Goal: Information Seeking & Learning: Compare options

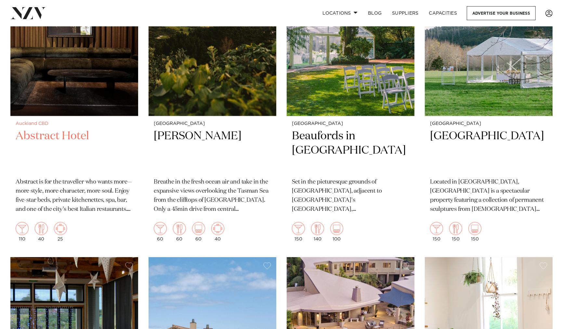
scroll to position [9396, 0]
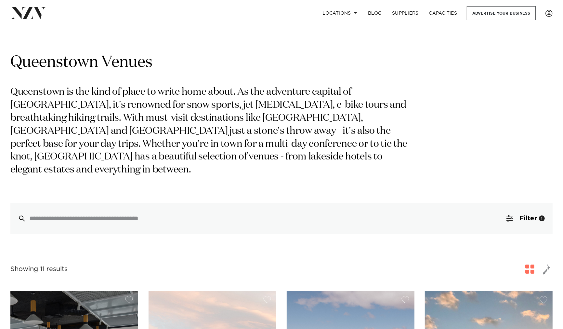
click at [176, 115] on p "Queenstown is the kind of place to write home about. As the adventure capital o…" at bounding box center [211, 131] width 402 height 91
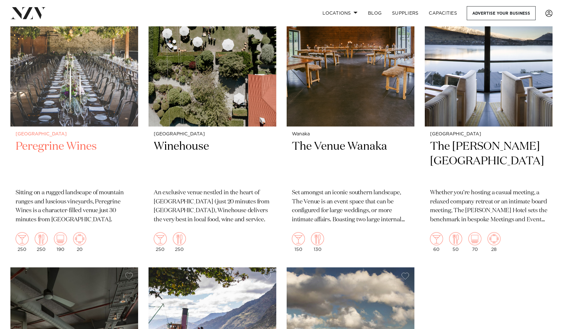
scroll to position [651, 0]
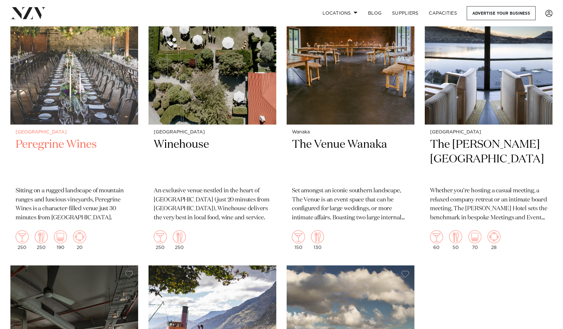
click at [56, 137] on h2 "Peregrine Wines" at bounding box center [74, 159] width 117 height 44
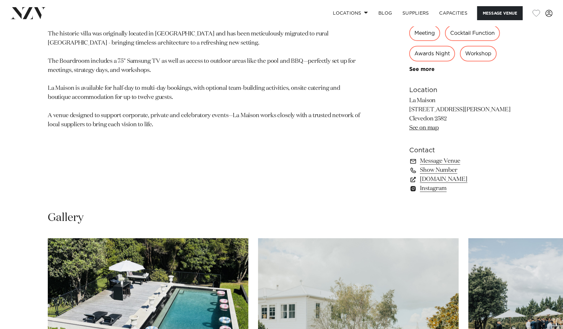
scroll to position [470, 0]
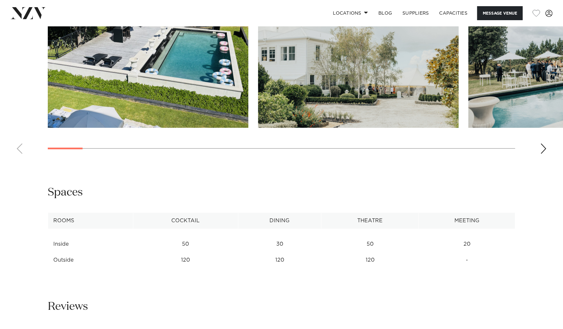
scroll to position [687, 0]
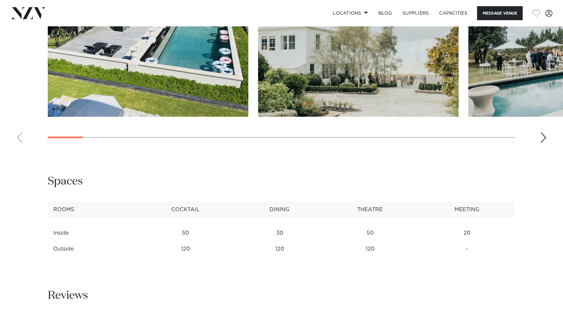
click at [14, 154] on div "Auckland La Maison Message Venue Auckland La Maison In the heart of Clevedon co…" at bounding box center [281, 256] width 563 height 1833
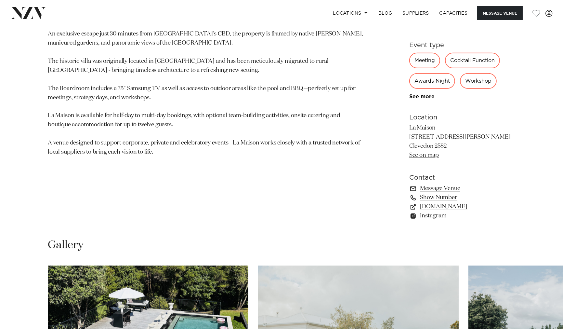
scroll to position [325, 0]
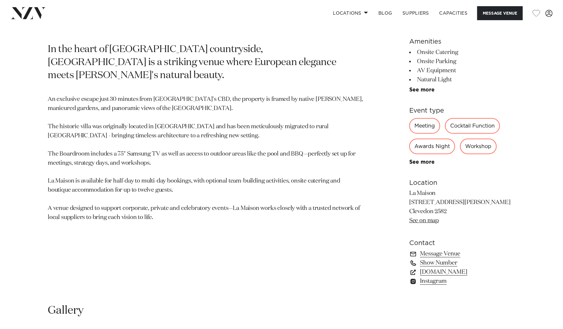
click at [449, 263] on link "Show Number" at bounding box center [463, 262] width 106 height 9
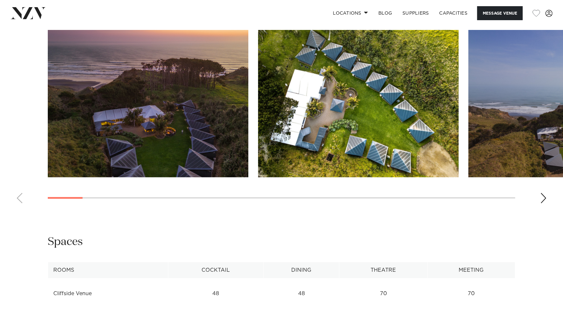
scroll to position [614, 0]
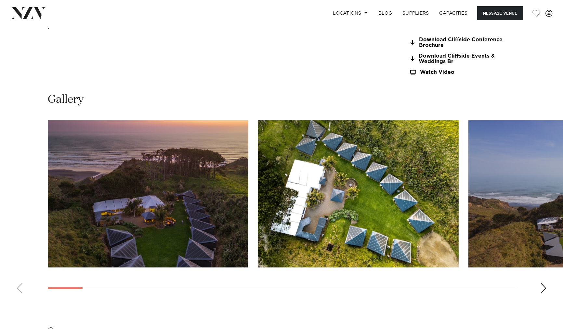
click at [545, 283] on div "Next slide" at bounding box center [544, 288] width 7 height 10
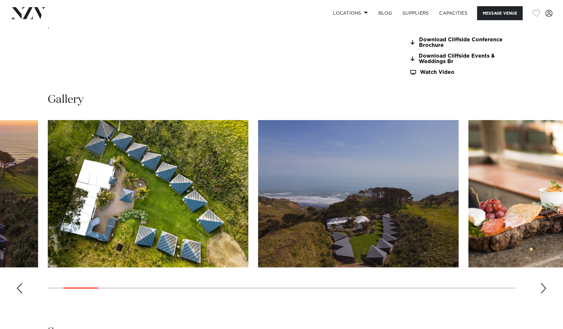
click at [545, 283] on div "Next slide" at bounding box center [544, 288] width 7 height 10
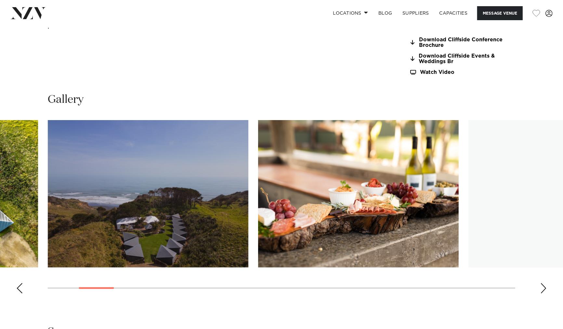
click at [545, 283] on div "Next slide" at bounding box center [544, 288] width 7 height 10
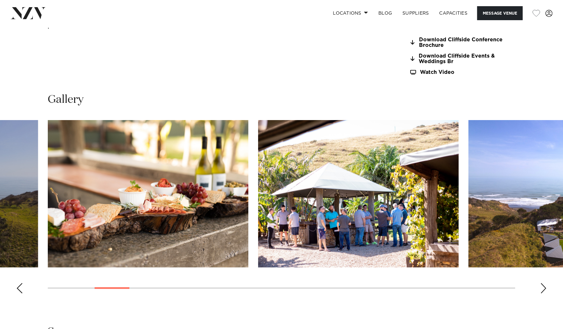
click at [546, 283] on div "Next slide" at bounding box center [544, 288] width 7 height 10
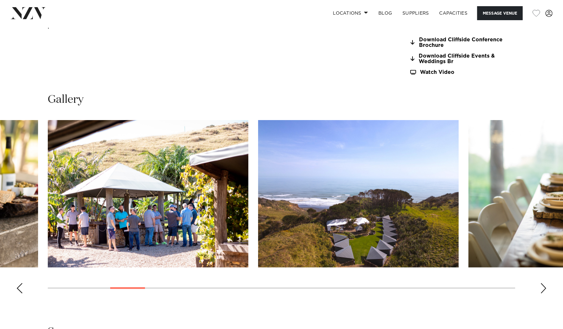
click at [546, 283] on div "Next slide" at bounding box center [544, 288] width 7 height 10
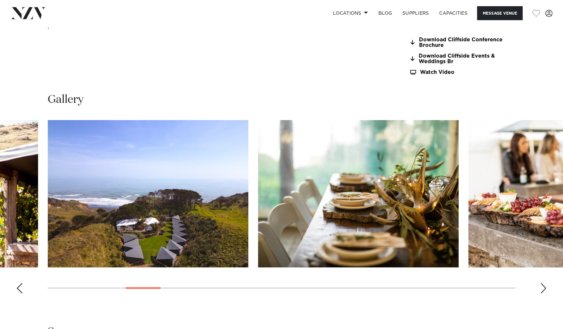
click at [546, 283] on div "Next slide" at bounding box center [544, 288] width 7 height 10
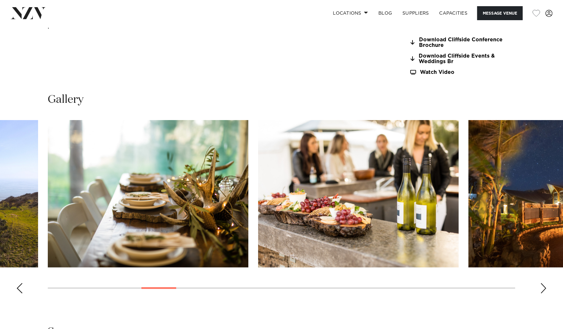
click at [546, 283] on div "Next slide" at bounding box center [544, 288] width 7 height 10
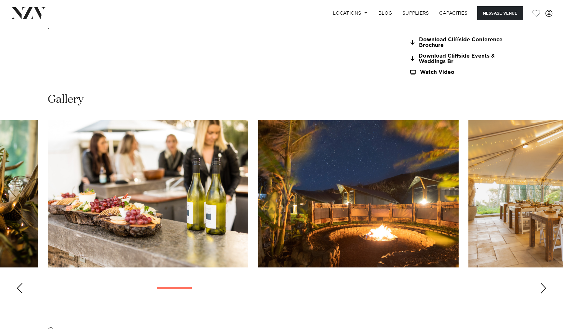
click at [546, 283] on div "Next slide" at bounding box center [544, 288] width 7 height 10
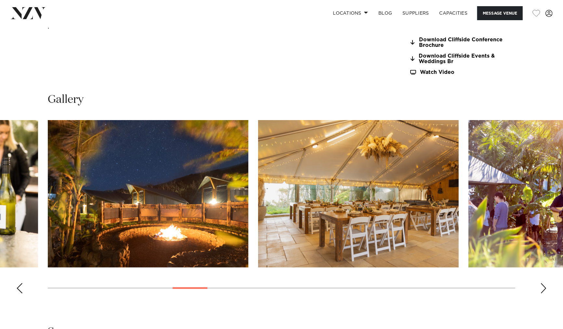
click at [545, 283] on div "Next slide" at bounding box center [544, 288] width 7 height 10
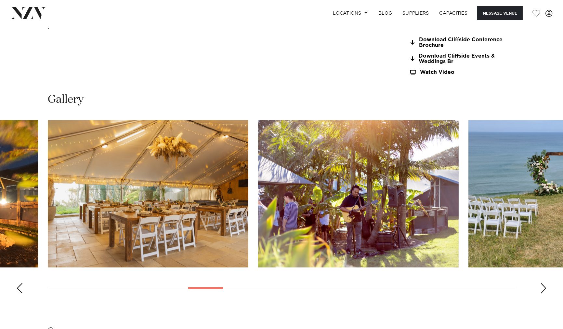
click at [545, 283] on div "Next slide" at bounding box center [544, 288] width 7 height 10
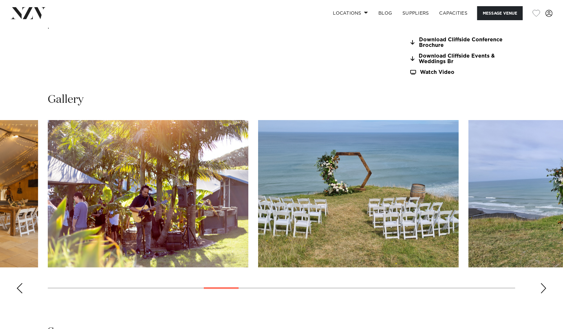
click at [545, 283] on div "Next slide" at bounding box center [544, 288] width 7 height 10
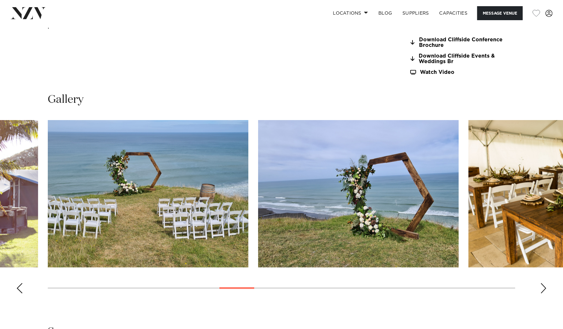
click at [545, 283] on div "Next slide" at bounding box center [544, 288] width 7 height 10
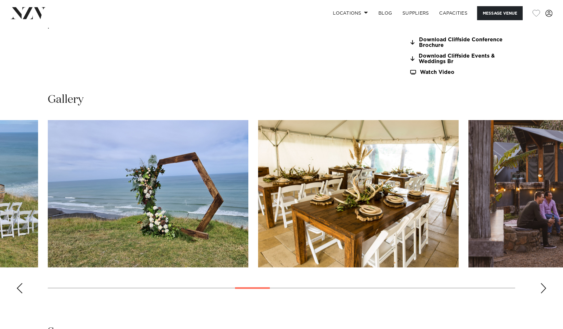
click at [545, 283] on div "Next slide" at bounding box center [544, 288] width 7 height 10
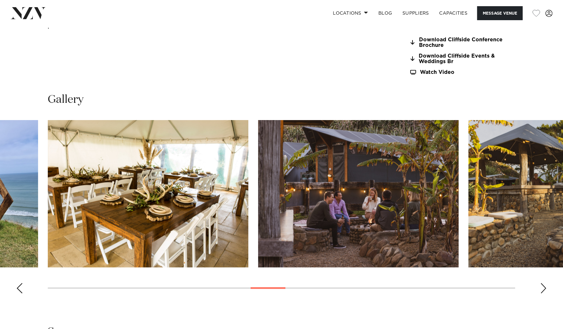
click at [545, 283] on div "Next slide" at bounding box center [544, 288] width 7 height 10
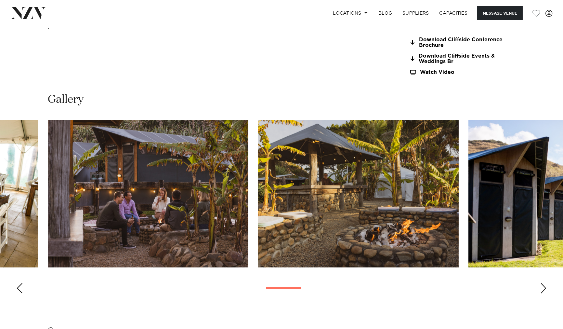
click at [545, 283] on div "Next slide" at bounding box center [544, 288] width 7 height 10
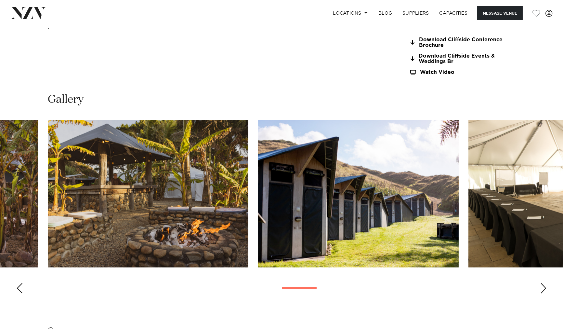
click at [545, 283] on div "Next slide" at bounding box center [544, 288] width 7 height 10
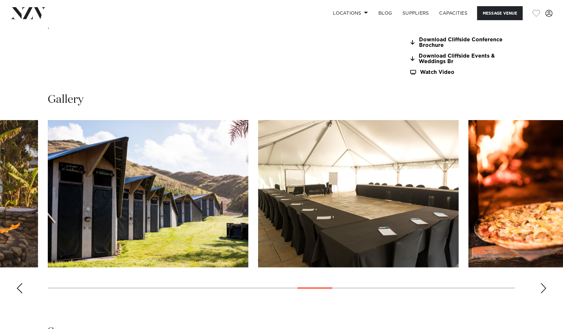
click at [545, 283] on div "Next slide" at bounding box center [544, 288] width 7 height 10
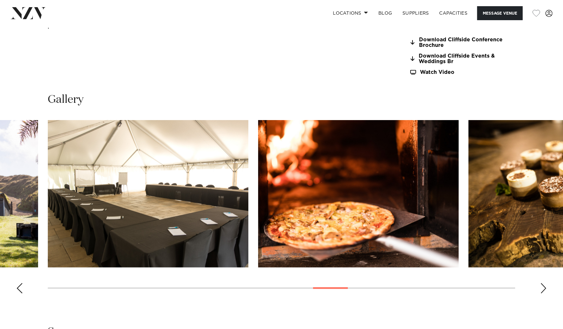
click at [545, 283] on div "Next slide" at bounding box center [544, 288] width 7 height 10
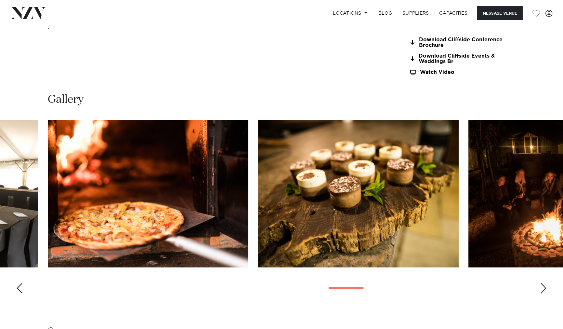
click at [545, 283] on div "Next slide" at bounding box center [544, 288] width 7 height 10
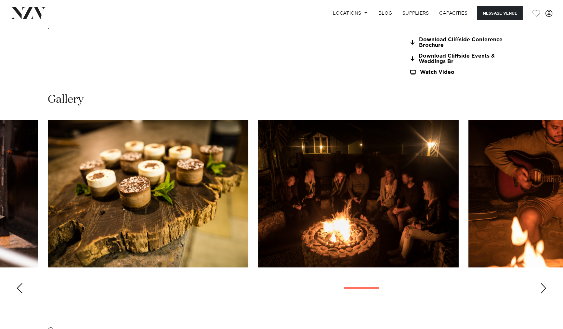
click at [545, 283] on div "Next slide" at bounding box center [544, 288] width 7 height 10
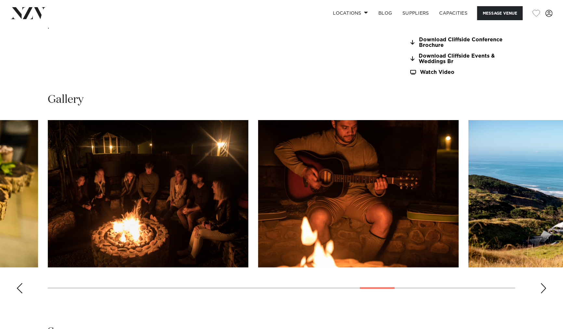
click at [543, 283] on div "Next slide" at bounding box center [544, 288] width 7 height 10
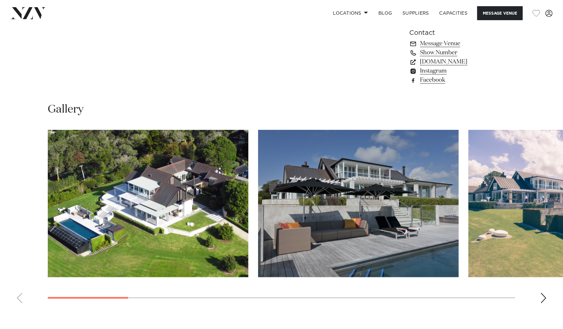
scroll to position [578, 0]
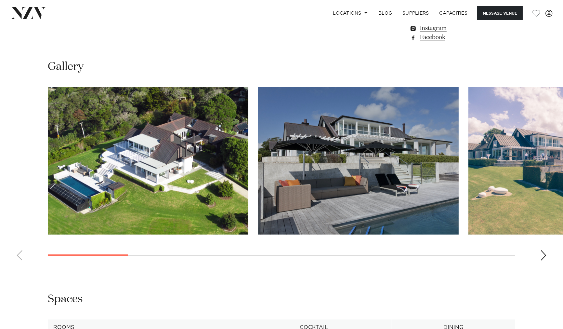
click at [541, 255] on div "Next slide" at bounding box center [544, 255] width 7 height 10
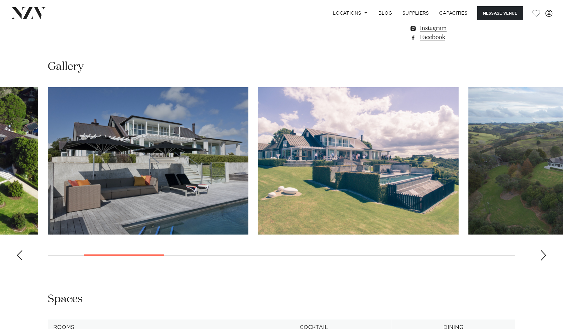
click at [541, 255] on div "Next slide" at bounding box center [544, 255] width 7 height 10
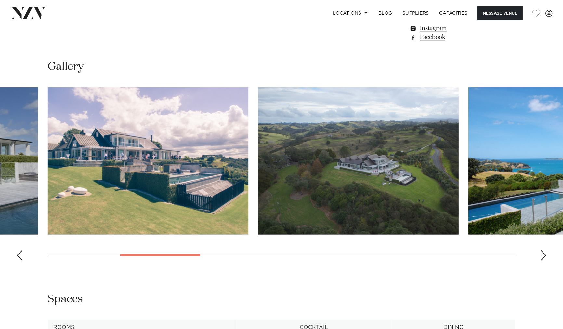
click at [541, 254] on div "Next slide" at bounding box center [544, 255] width 7 height 10
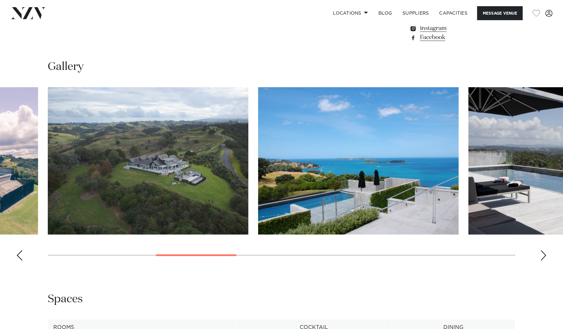
click at [541, 254] on div "Next slide" at bounding box center [544, 255] width 7 height 10
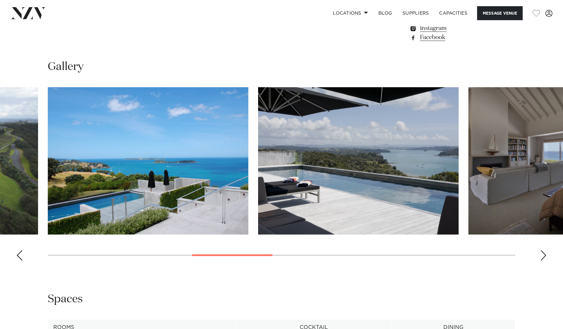
click at [541, 254] on div "Next slide" at bounding box center [544, 255] width 7 height 10
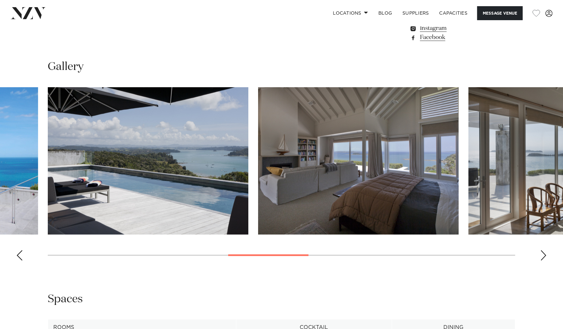
click at [541, 254] on div "Next slide" at bounding box center [544, 255] width 7 height 10
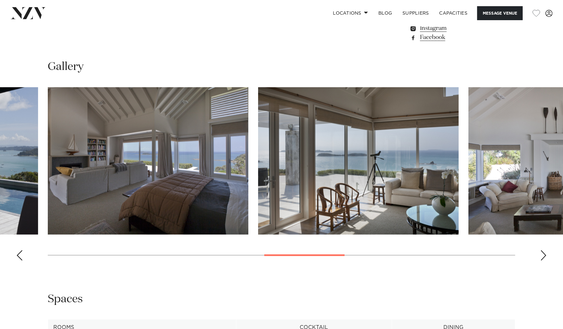
click at [541, 254] on div "Next slide" at bounding box center [544, 255] width 7 height 10
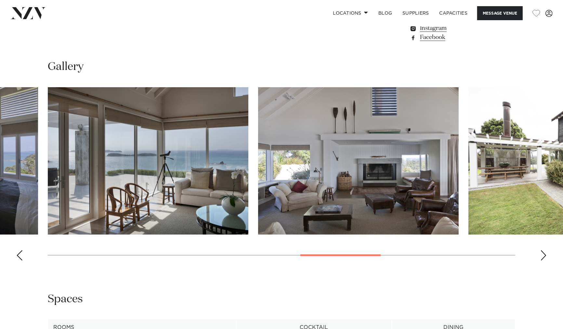
click at [541, 254] on div "Next slide" at bounding box center [544, 255] width 7 height 10
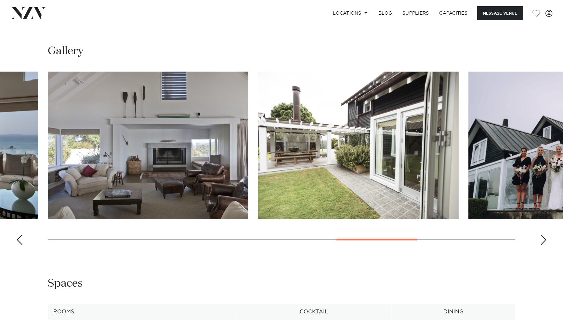
scroll to position [554, 0]
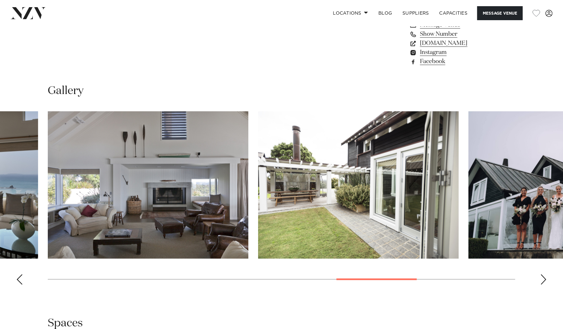
click at [543, 281] on div "Next slide" at bounding box center [544, 279] width 7 height 10
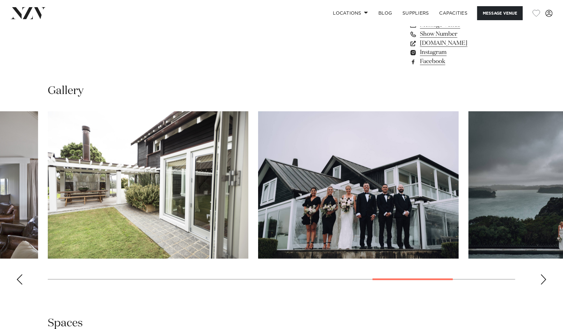
click at [541, 278] on div "Next slide" at bounding box center [544, 279] width 7 height 10
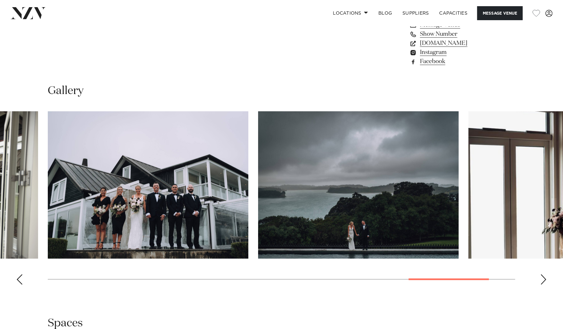
click at [541, 278] on div "Next slide" at bounding box center [544, 279] width 7 height 10
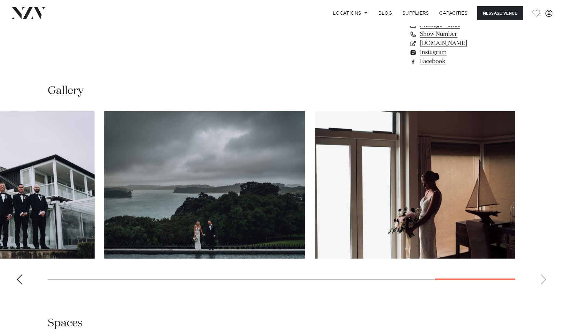
click at [541, 278] on swiper-container at bounding box center [281, 200] width 563 height 179
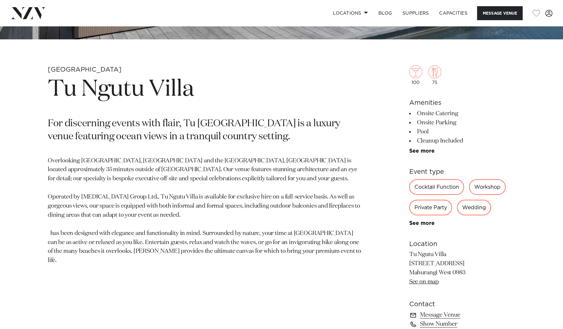
scroll to position [253, 0]
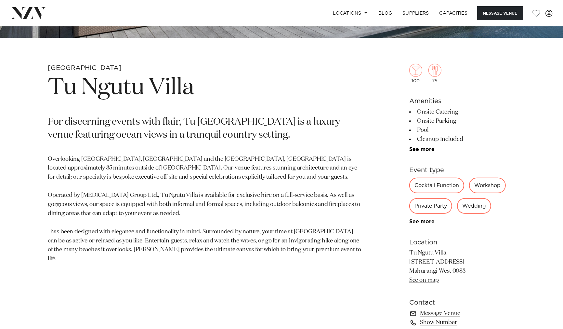
click at [134, 174] on p "Overlooking Mahurangi West Regional Park, Rangitoto and the Hauraki Gulf Island…" at bounding box center [206, 209] width 316 height 109
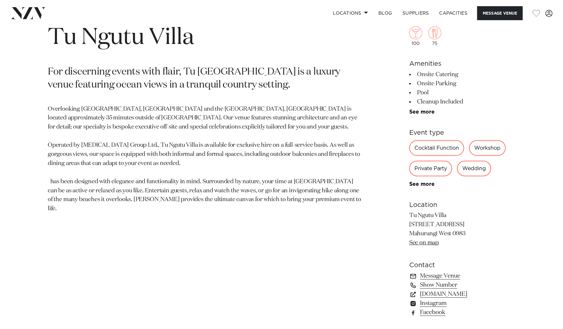
scroll to position [289, 0]
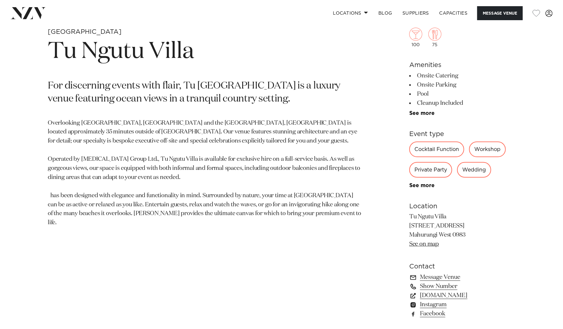
click at [440, 285] on link "Show Number" at bounding box center [463, 286] width 106 height 9
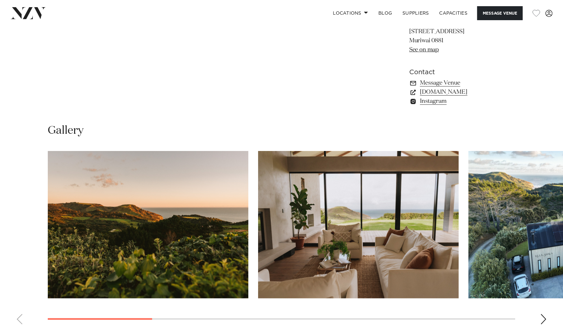
scroll to position [542, 0]
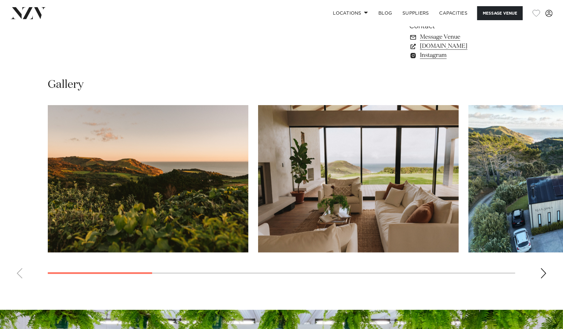
click at [545, 273] on div "Next slide" at bounding box center [544, 273] width 7 height 10
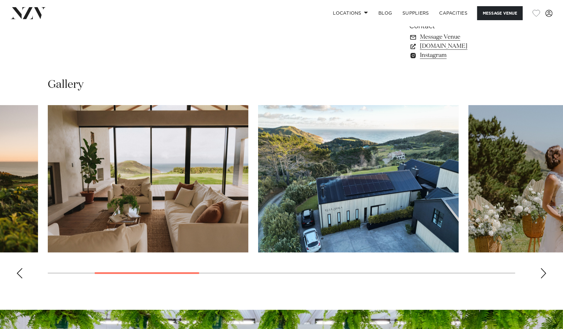
click at [544, 275] on div "Next slide" at bounding box center [544, 273] width 7 height 10
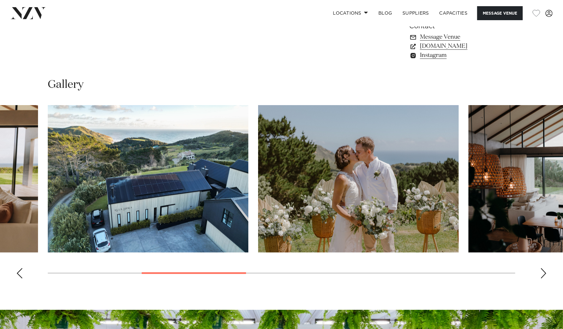
click at [545, 275] on div "Next slide" at bounding box center [544, 273] width 7 height 10
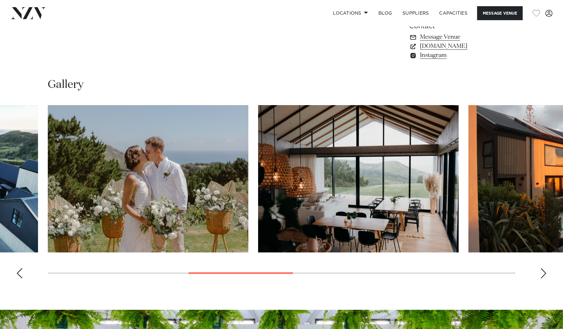
click at [545, 275] on div "Next slide" at bounding box center [544, 273] width 7 height 10
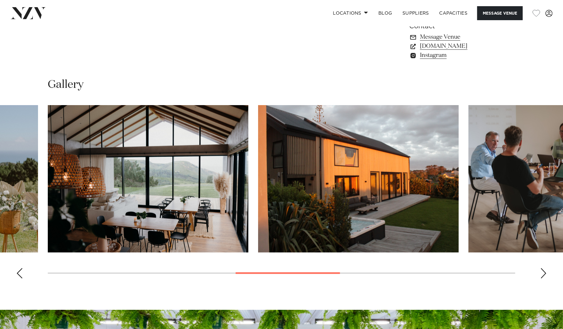
click at [544, 275] on div "Next slide" at bounding box center [544, 273] width 7 height 10
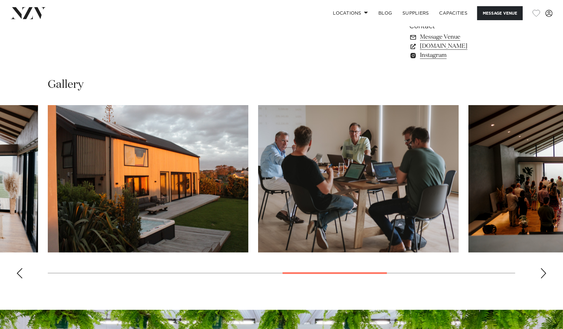
click at [544, 275] on div "Next slide" at bounding box center [544, 273] width 7 height 10
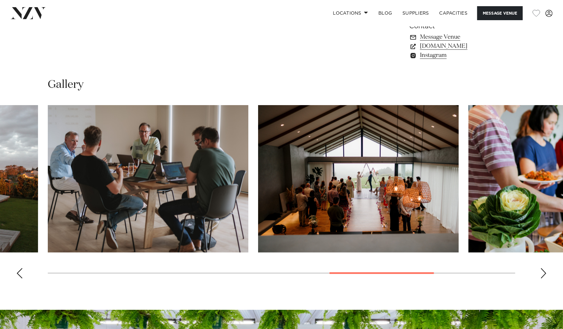
click at [544, 275] on div "Next slide" at bounding box center [544, 273] width 7 height 10
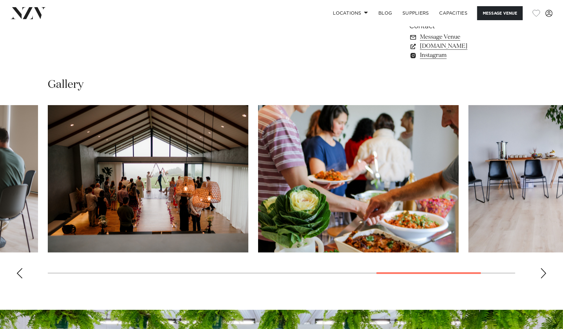
click at [544, 275] on div "Next slide" at bounding box center [544, 273] width 7 height 10
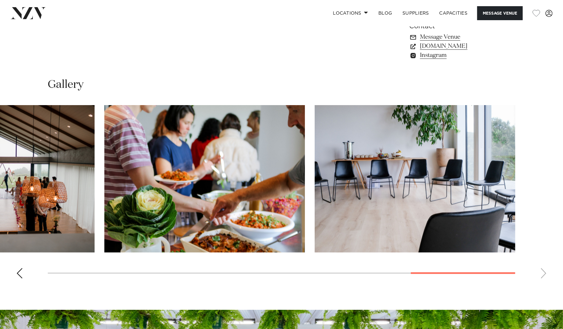
click at [544, 275] on swiper-container at bounding box center [281, 194] width 563 height 179
click at [22, 270] on div "Previous slide" at bounding box center [19, 273] width 7 height 10
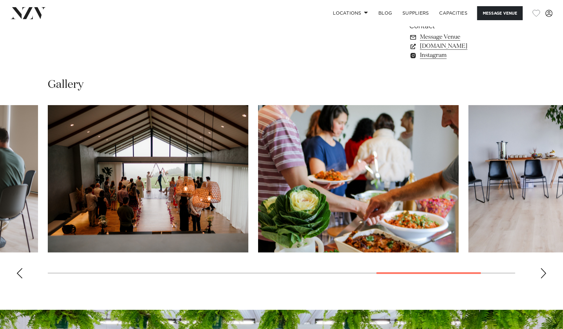
click at [22, 270] on div "Previous slide" at bounding box center [19, 273] width 7 height 10
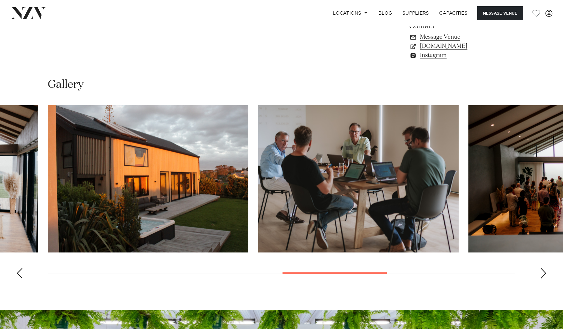
click at [22, 270] on div "Previous slide" at bounding box center [19, 273] width 7 height 10
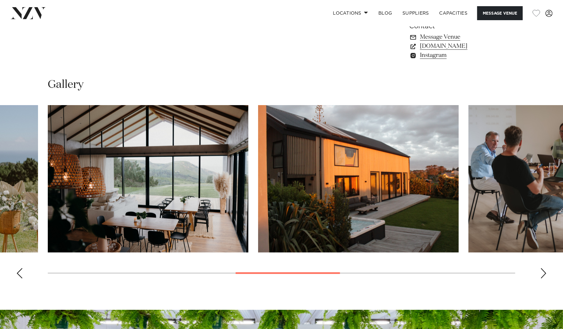
click at [22, 269] on div "Previous slide" at bounding box center [19, 273] width 7 height 10
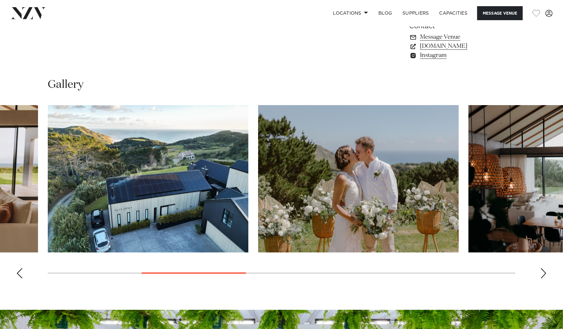
click at [22, 269] on div "Previous slide" at bounding box center [19, 273] width 7 height 10
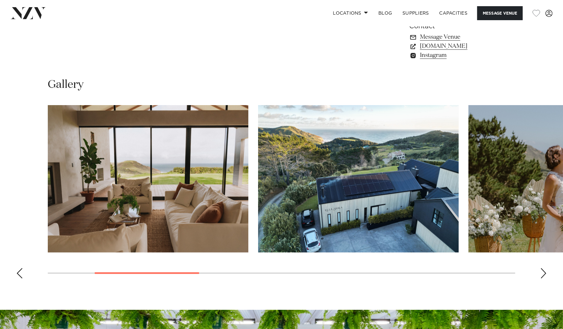
click at [22, 269] on div "Previous slide" at bounding box center [19, 273] width 7 height 10
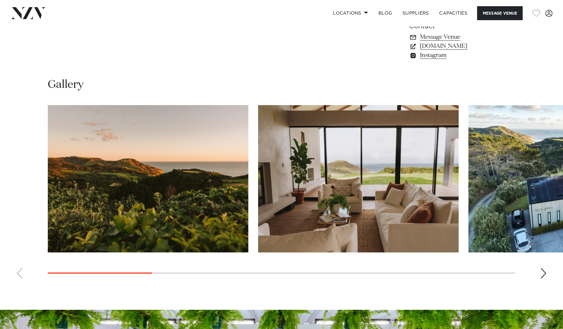
click at [542, 271] on div "Next slide" at bounding box center [544, 273] width 7 height 10
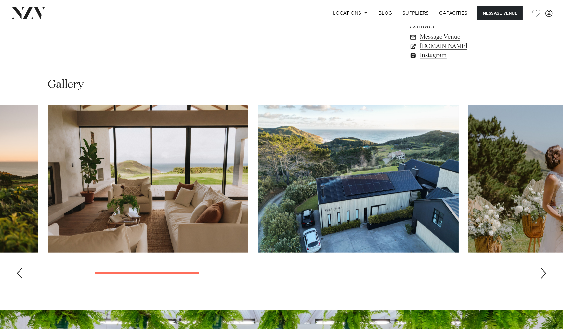
click at [544, 270] on div "Next slide" at bounding box center [544, 273] width 7 height 10
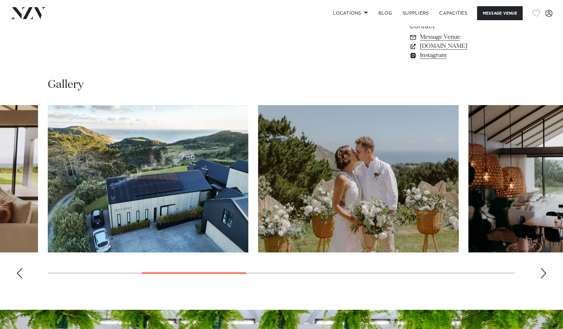
click at [543, 272] on div "Next slide" at bounding box center [544, 273] width 7 height 10
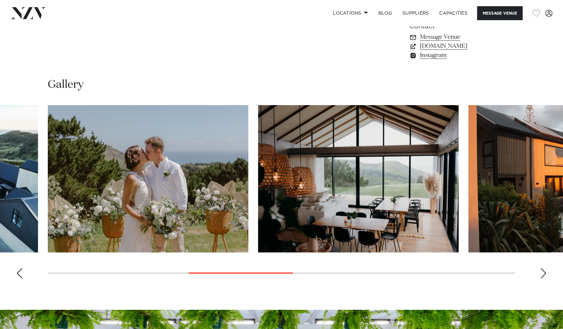
click at [543, 272] on div "Next slide" at bounding box center [544, 273] width 7 height 10
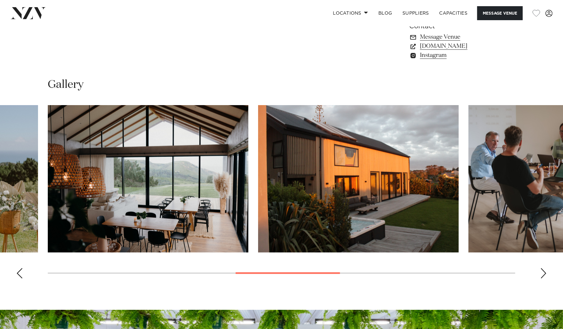
click at [18, 273] on div "Previous slide" at bounding box center [19, 273] width 7 height 10
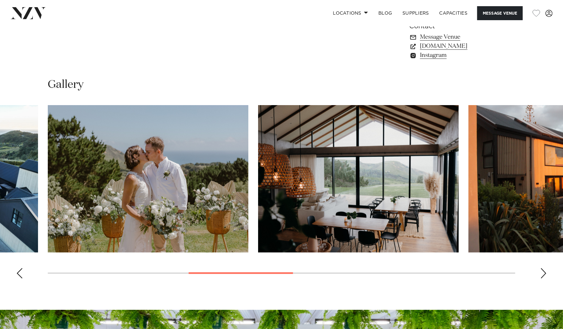
click at [17, 272] on div "Previous slide" at bounding box center [19, 273] width 7 height 10
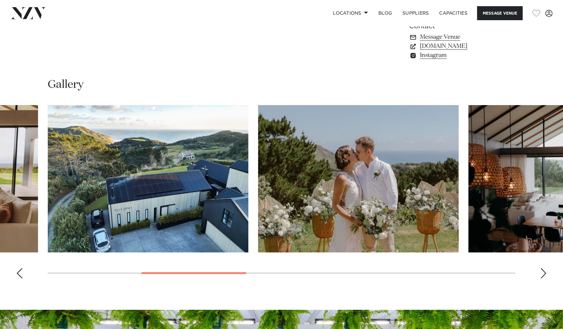
click at [17, 272] on div "Previous slide" at bounding box center [19, 273] width 7 height 10
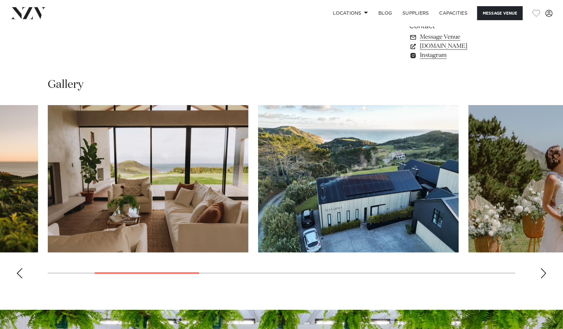
click at [17, 272] on div "Previous slide" at bounding box center [19, 273] width 7 height 10
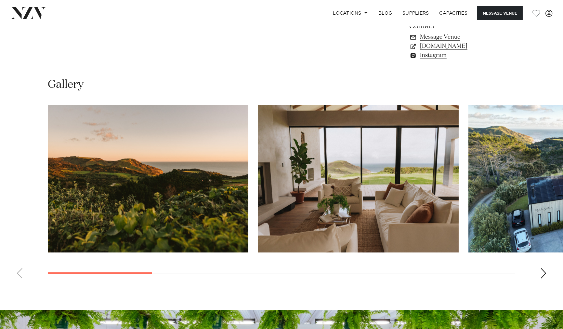
click at [545, 274] on div "Next slide" at bounding box center [544, 273] width 7 height 10
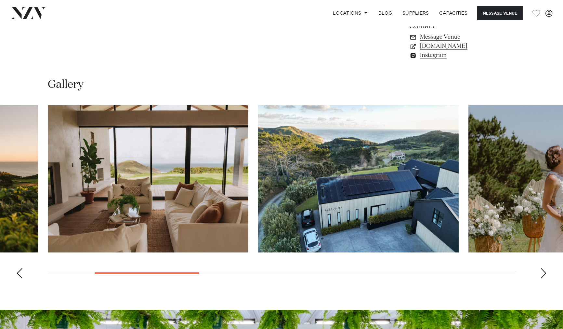
click at [544, 274] on div "Next slide" at bounding box center [544, 273] width 7 height 10
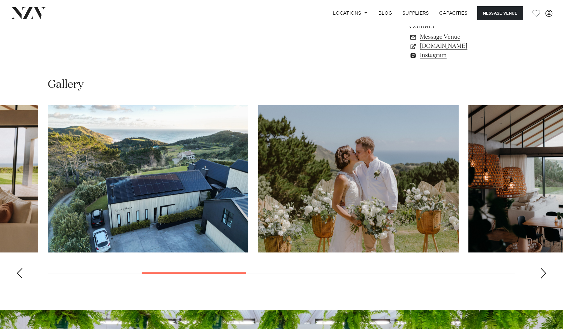
click at [544, 274] on div "Next slide" at bounding box center [544, 273] width 7 height 10
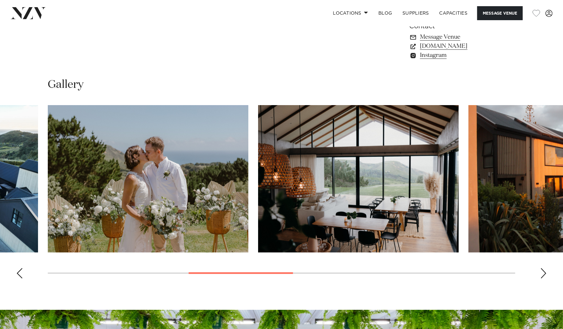
click at [544, 274] on div "Next slide" at bounding box center [544, 273] width 7 height 10
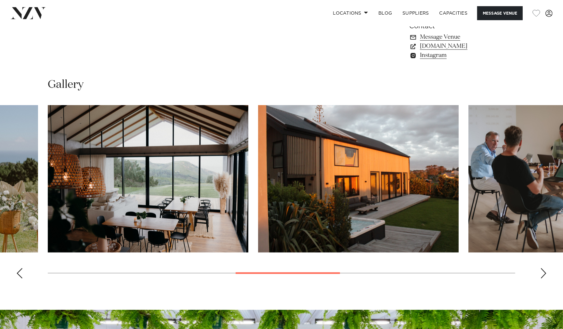
click at [544, 274] on div "Next slide" at bounding box center [544, 273] width 7 height 10
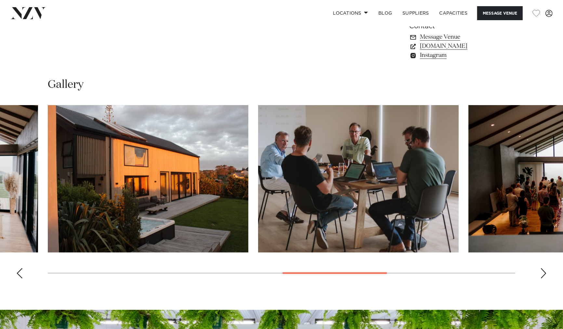
click at [544, 277] on div "Next slide" at bounding box center [544, 273] width 7 height 10
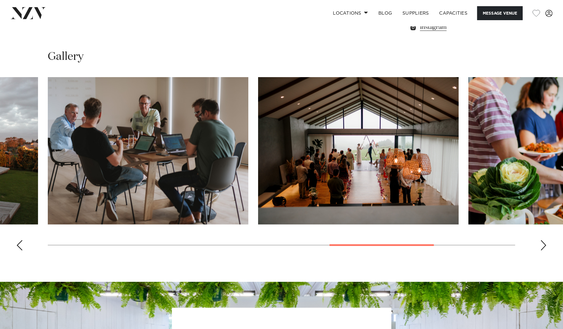
scroll to position [578, 0]
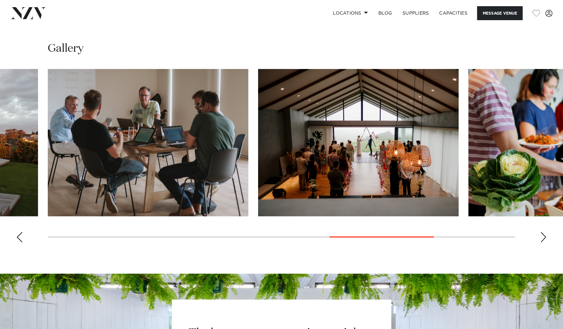
click at [544, 241] on div "Next slide" at bounding box center [544, 237] width 7 height 10
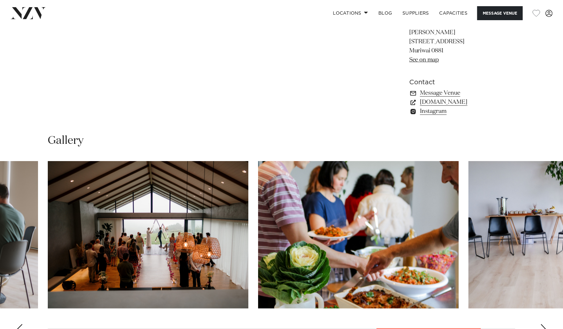
scroll to position [434, 0]
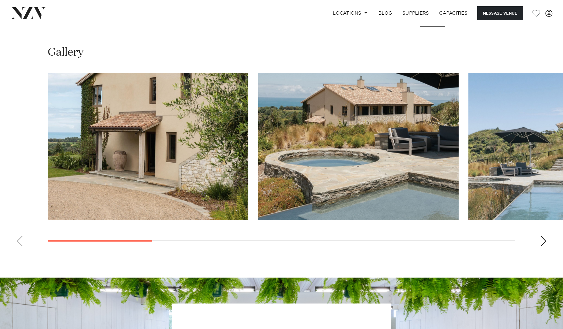
scroll to position [614, 0]
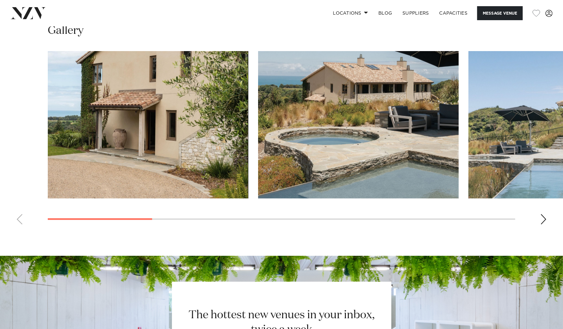
click at [544, 219] on div "Next slide" at bounding box center [544, 219] width 7 height 10
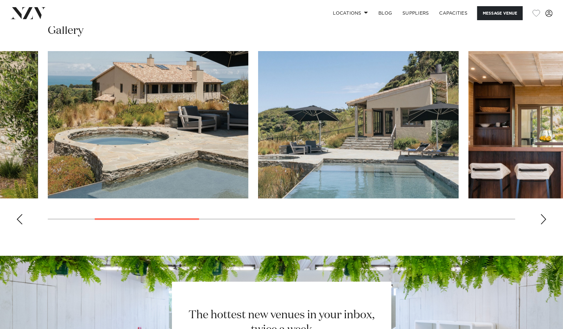
click at [544, 218] on div "Next slide" at bounding box center [544, 219] width 7 height 10
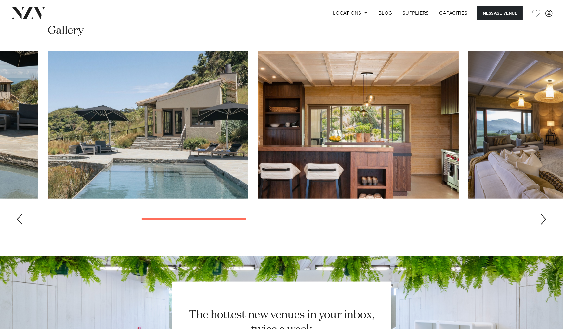
click at [544, 218] on div "Next slide" at bounding box center [544, 219] width 7 height 10
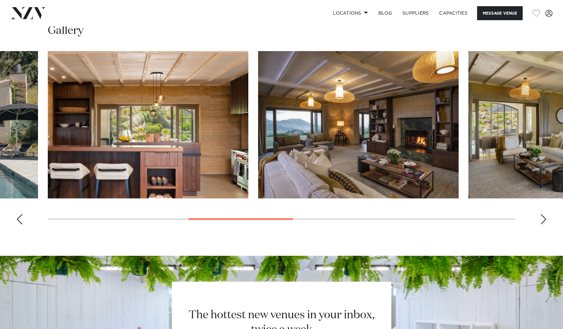
click at [544, 218] on div "Next slide" at bounding box center [544, 219] width 7 height 10
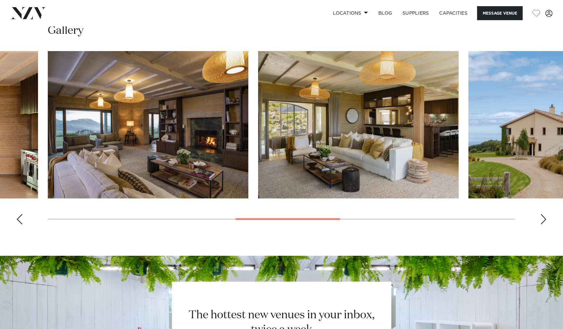
click at [544, 218] on div "Next slide" at bounding box center [544, 219] width 7 height 10
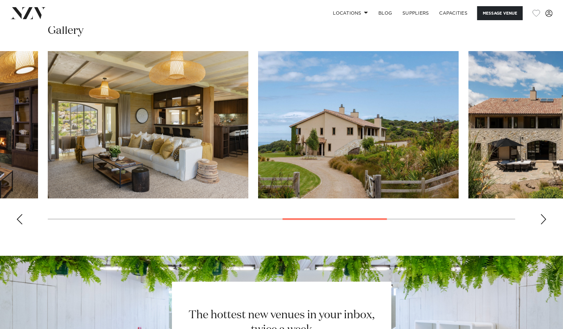
click at [544, 218] on div "Next slide" at bounding box center [544, 219] width 7 height 10
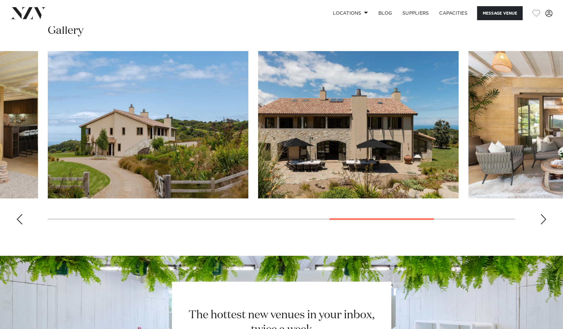
click at [544, 218] on div "Next slide" at bounding box center [544, 219] width 7 height 10
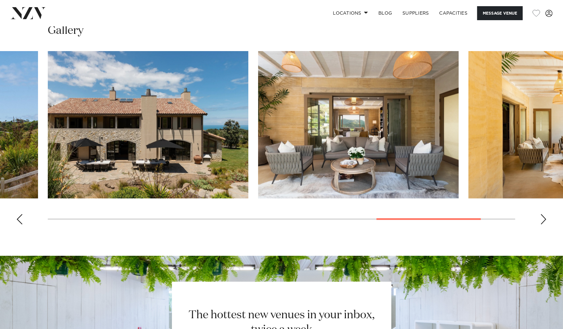
click at [544, 218] on div "Next slide" at bounding box center [544, 219] width 7 height 10
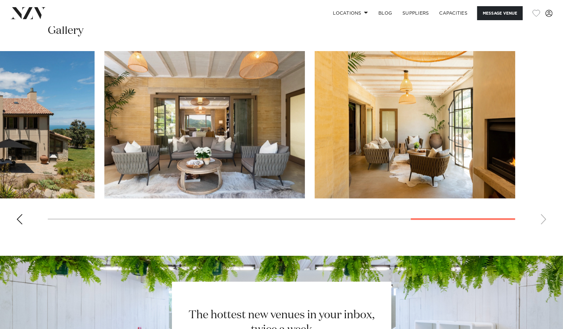
click at [544, 218] on swiper-container at bounding box center [281, 140] width 563 height 179
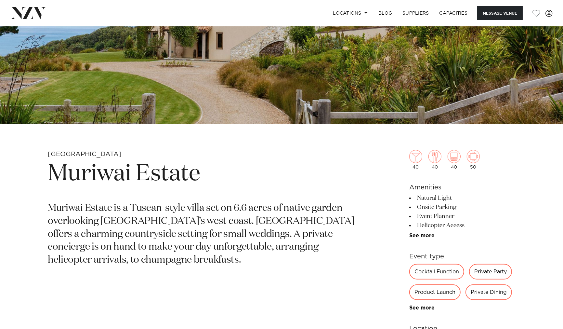
scroll to position [217, 0]
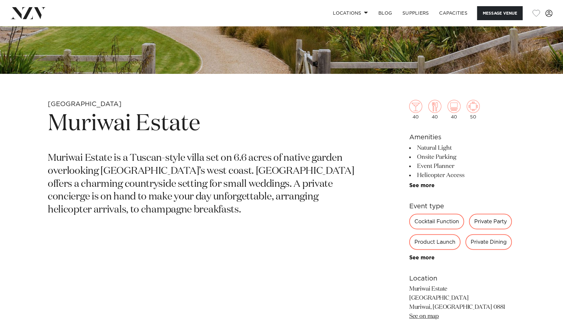
click at [342, 231] on section "Auckland Muriwai Estate [GEOGRAPHIC_DATA] is a Tuscan-style villa set on 6.6 ac…" at bounding box center [206, 256] width 316 height 312
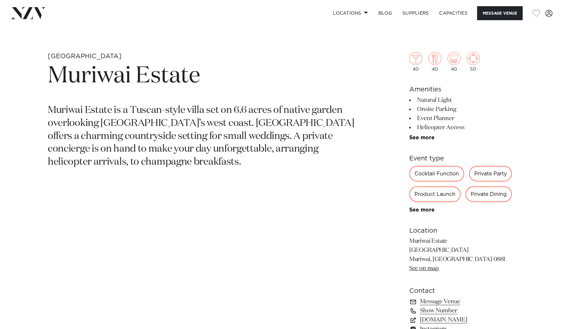
scroll to position [325, 0]
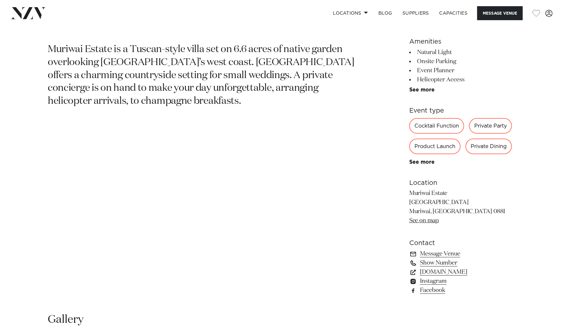
click at [450, 263] on link "Show Number" at bounding box center [463, 262] width 106 height 9
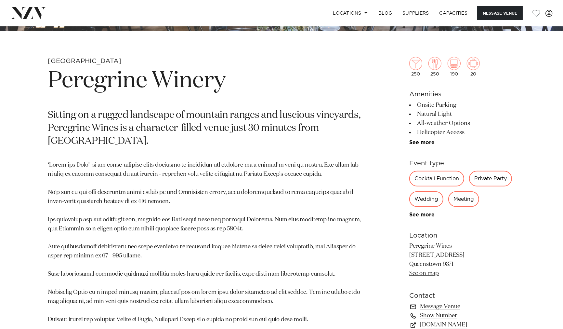
scroll to position [325, 0]
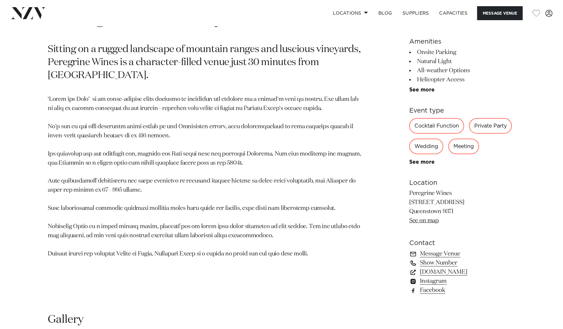
click at [430, 262] on link "Show Number" at bounding box center [463, 262] width 106 height 9
click at [141, 159] on p at bounding box center [206, 176] width 316 height 163
